Goal: Information Seeking & Learning: Learn about a topic

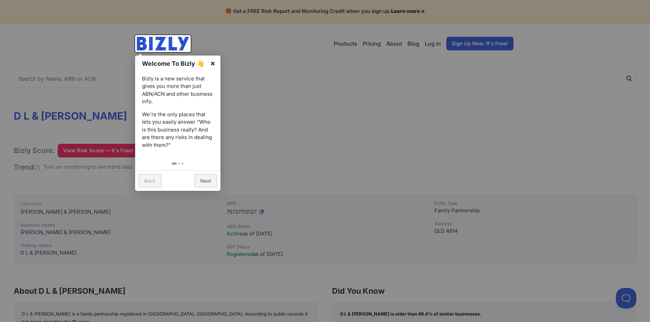
click at [213, 63] on link "×" at bounding box center [212, 63] width 15 height 15
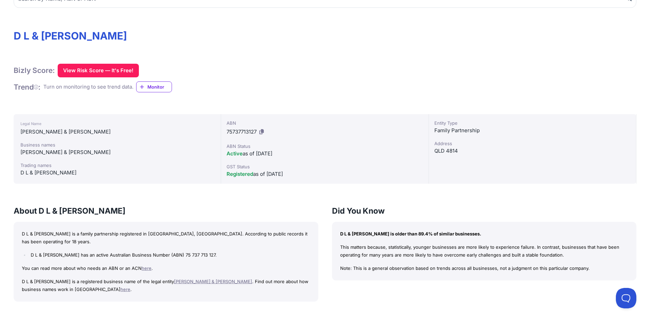
scroll to position [68, 0]
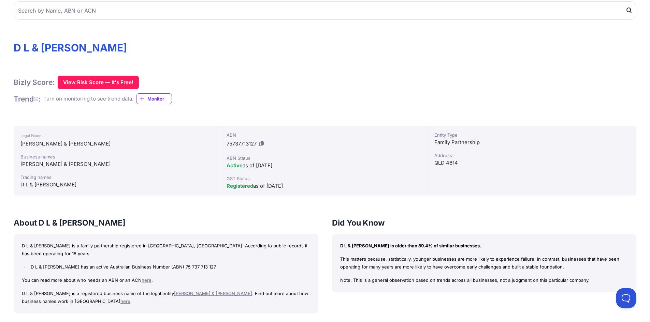
drag, startPoint x: 259, startPoint y: 141, endPoint x: 236, endPoint y: 144, distance: 22.8
click at [236, 144] on div "ABN 75737713127" at bounding box center [325, 141] width 196 height 18
click at [262, 142] on icon at bounding box center [261, 143] width 4 height 5
click at [262, 146] on icon at bounding box center [261, 143] width 4 height 5
